Goal: Task Accomplishment & Management: Manage account settings

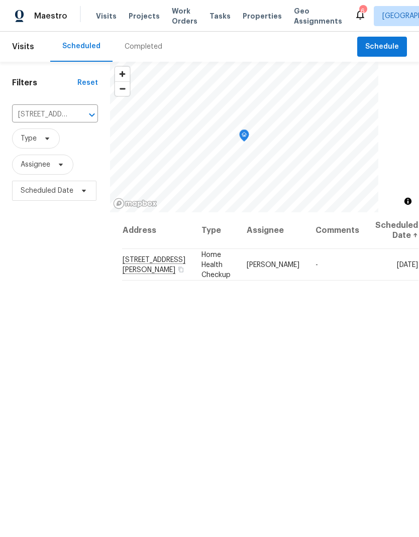
click at [74, 116] on icon "Clear" at bounding box center [79, 115] width 10 height 10
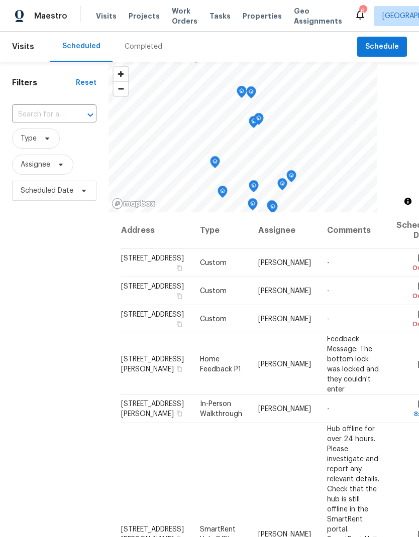
click at [42, 117] on input "text" at bounding box center [40, 115] width 56 height 16
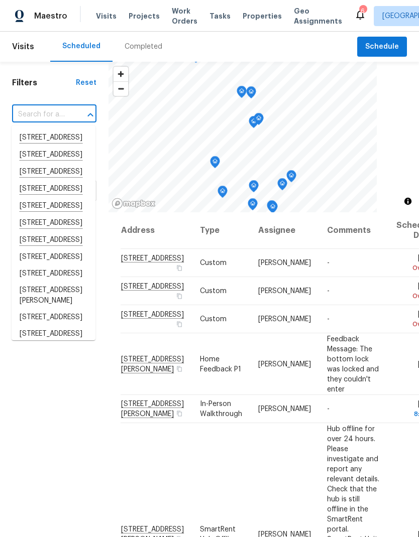
click at [40, 111] on input "text" at bounding box center [40, 115] width 56 height 16
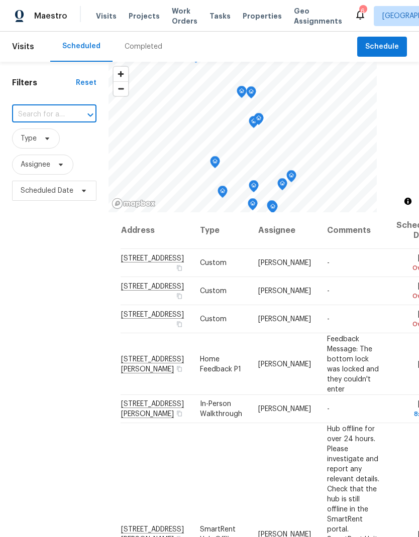
paste input "[STREET_ADDRESS]"
type input "[STREET_ADDRESS]"
click at [40, 147] on li "[STREET_ADDRESS]" at bounding box center [54, 137] width 84 height 17
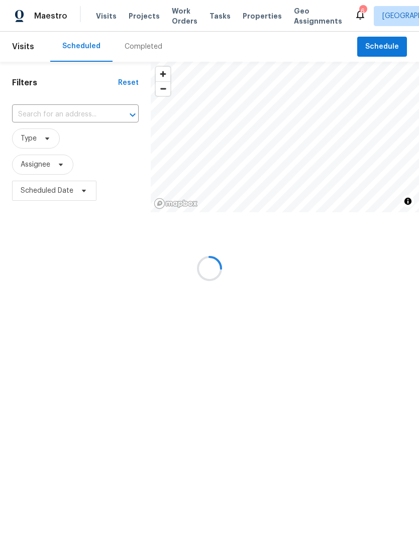
type input "[STREET_ADDRESS]"
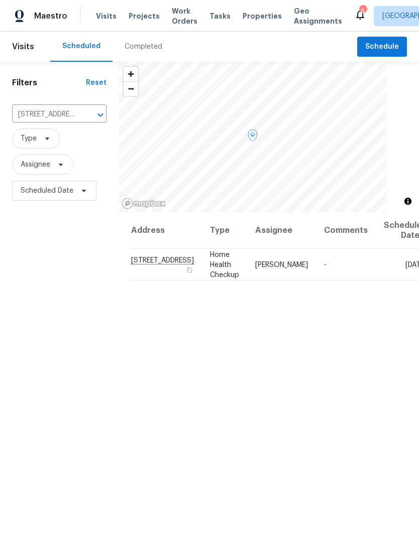
click at [0, 0] on icon at bounding box center [0, 0] width 0 height 0
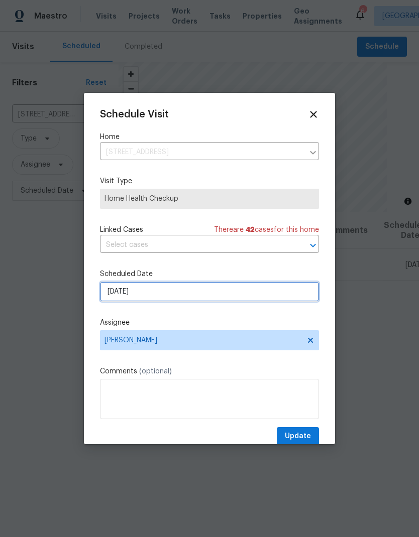
click at [221, 295] on input "[DATE]" at bounding box center [209, 292] width 219 height 20
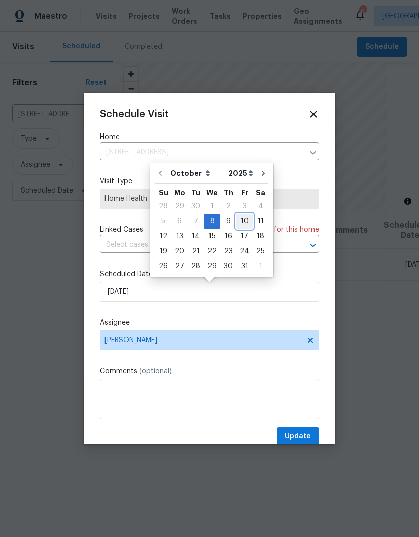
click at [239, 225] on div "10" at bounding box center [244, 221] width 17 height 14
type input "[DATE]"
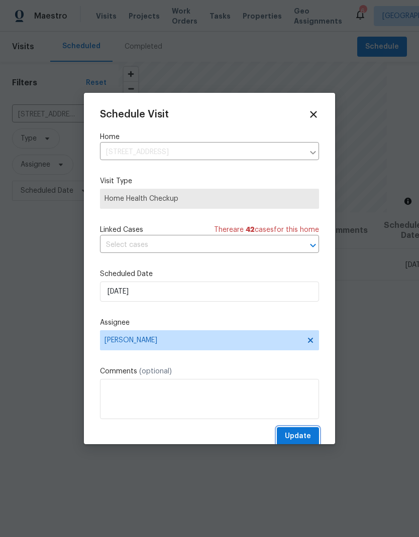
click at [298, 442] on span "Update" at bounding box center [298, 436] width 26 height 13
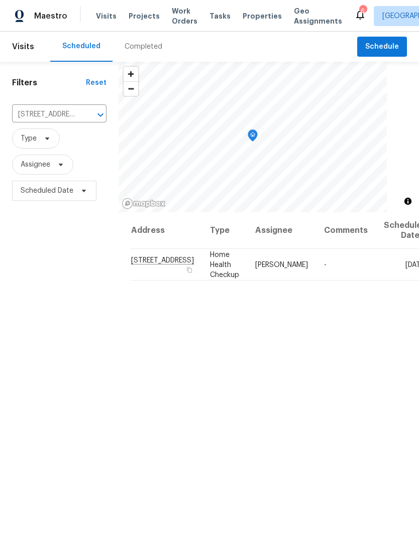
click at [101, 16] on span "Visits" at bounding box center [106, 16] width 21 height 10
click at [102, 19] on span "Visits" at bounding box center [106, 16] width 21 height 10
click at [84, 115] on icon "Clear" at bounding box center [87, 115] width 6 height 6
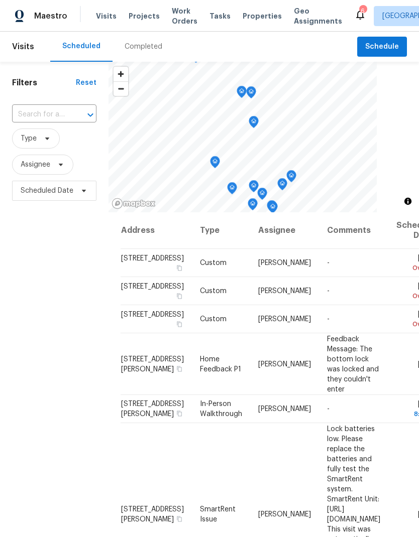
click at [50, 114] on input "text" at bounding box center [40, 115] width 56 height 16
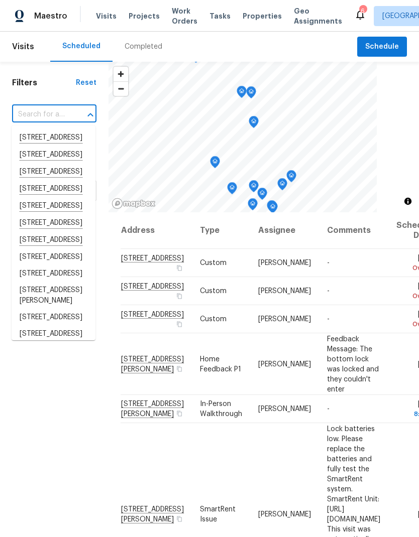
click at [39, 114] on input "text" at bounding box center [40, 115] width 56 height 16
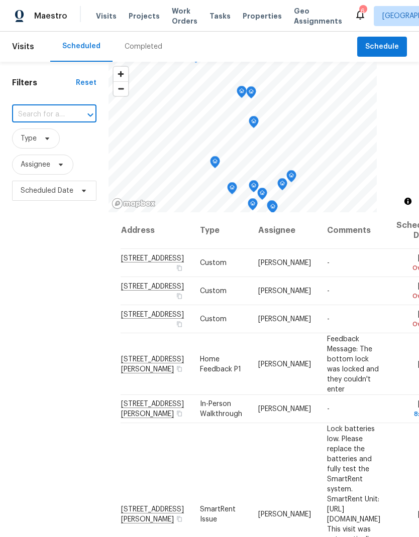
paste input "[STREET_ADDRESS]"
type input "[STREET_ADDRESS]"
click at [38, 141] on li "[STREET_ADDRESS]" at bounding box center [54, 137] width 84 height 17
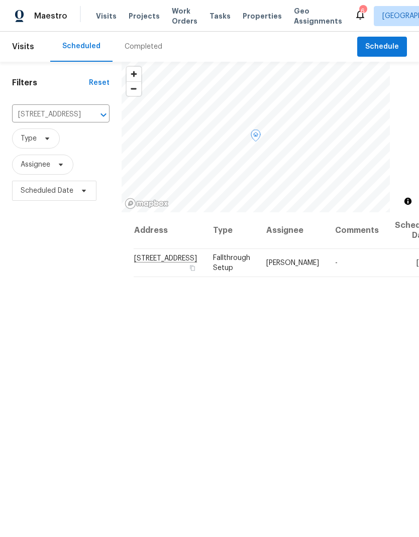
click at [0, 0] on icon at bounding box center [0, 0] width 0 height 0
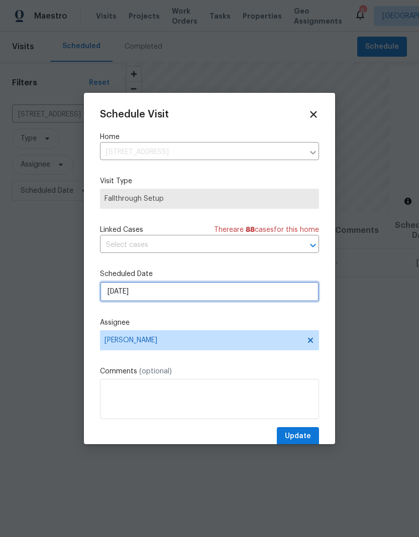
click at [134, 294] on input "[DATE]" at bounding box center [209, 292] width 219 height 20
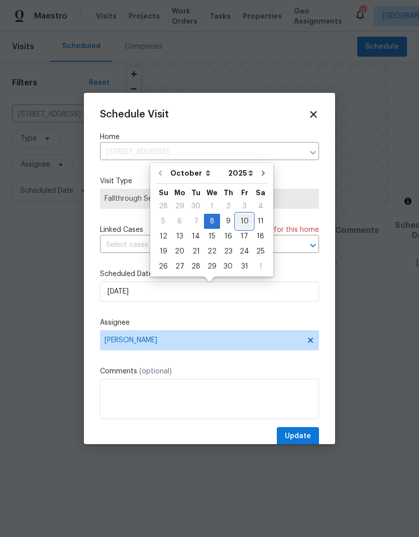
click at [242, 221] on div "10" at bounding box center [244, 221] width 17 height 14
type input "[DATE]"
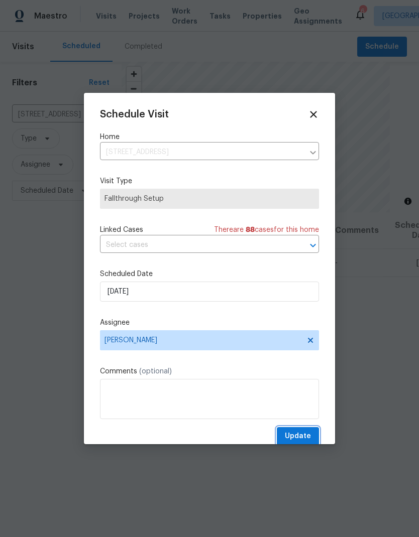
click at [298, 438] on span "Update" at bounding box center [298, 436] width 26 height 13
